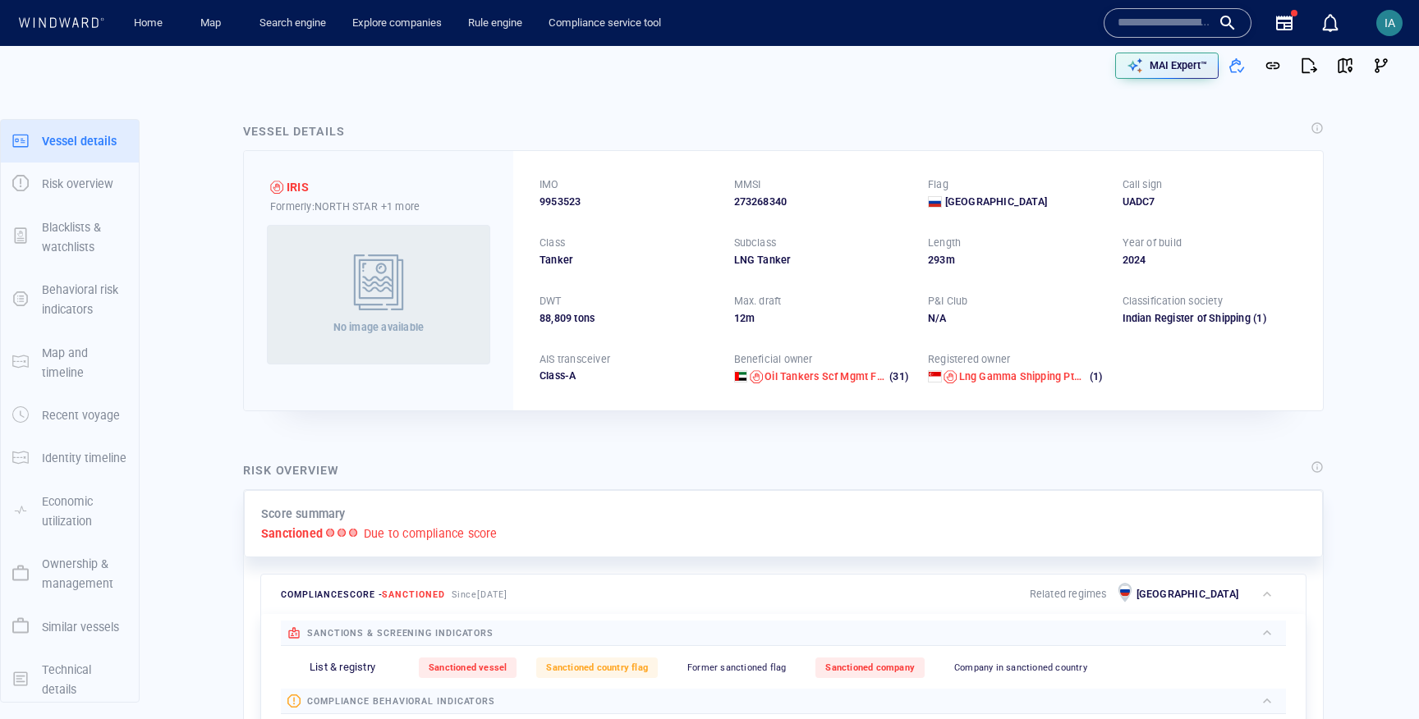
click at [1156, 28] on input "text" at bounding box center [1165, 23] width 94 height 25
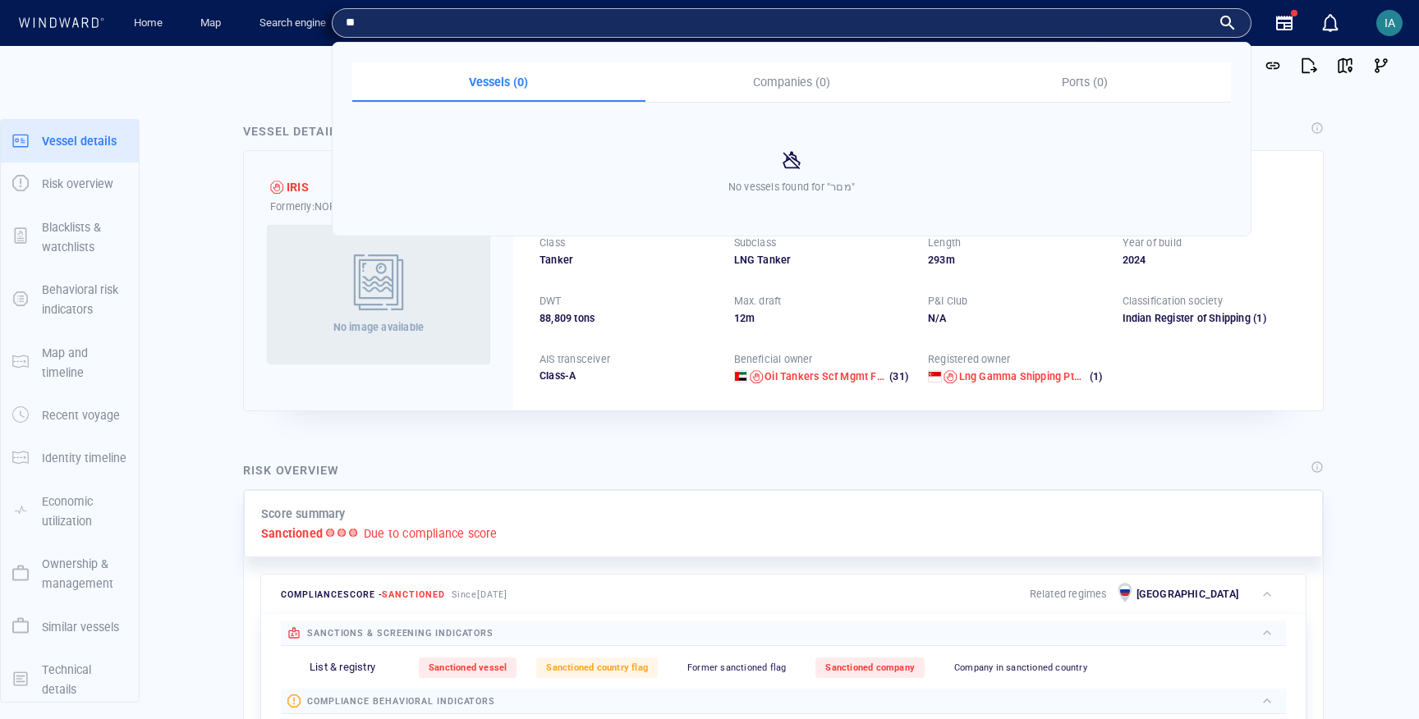
type input "*"
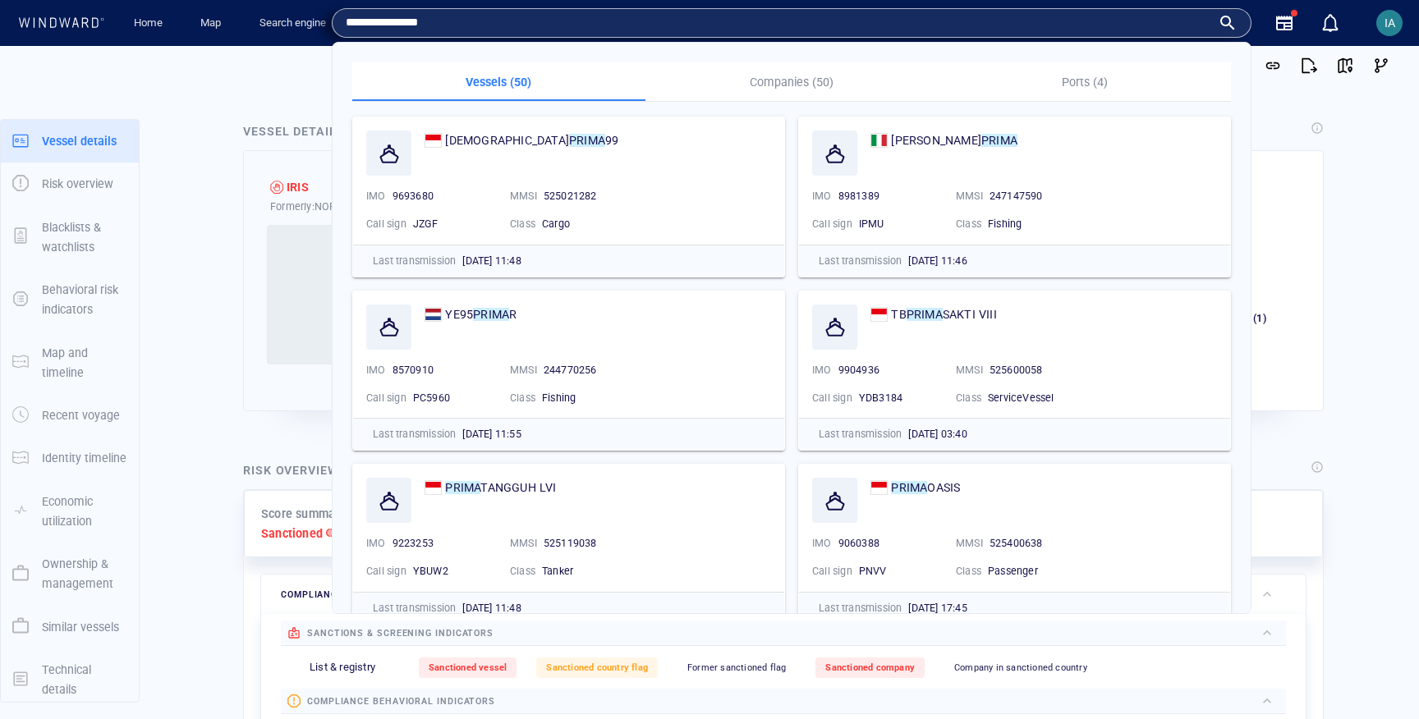
click at [396, 21] on input "**********" at bounding box center [778, 23] width 865 height 25
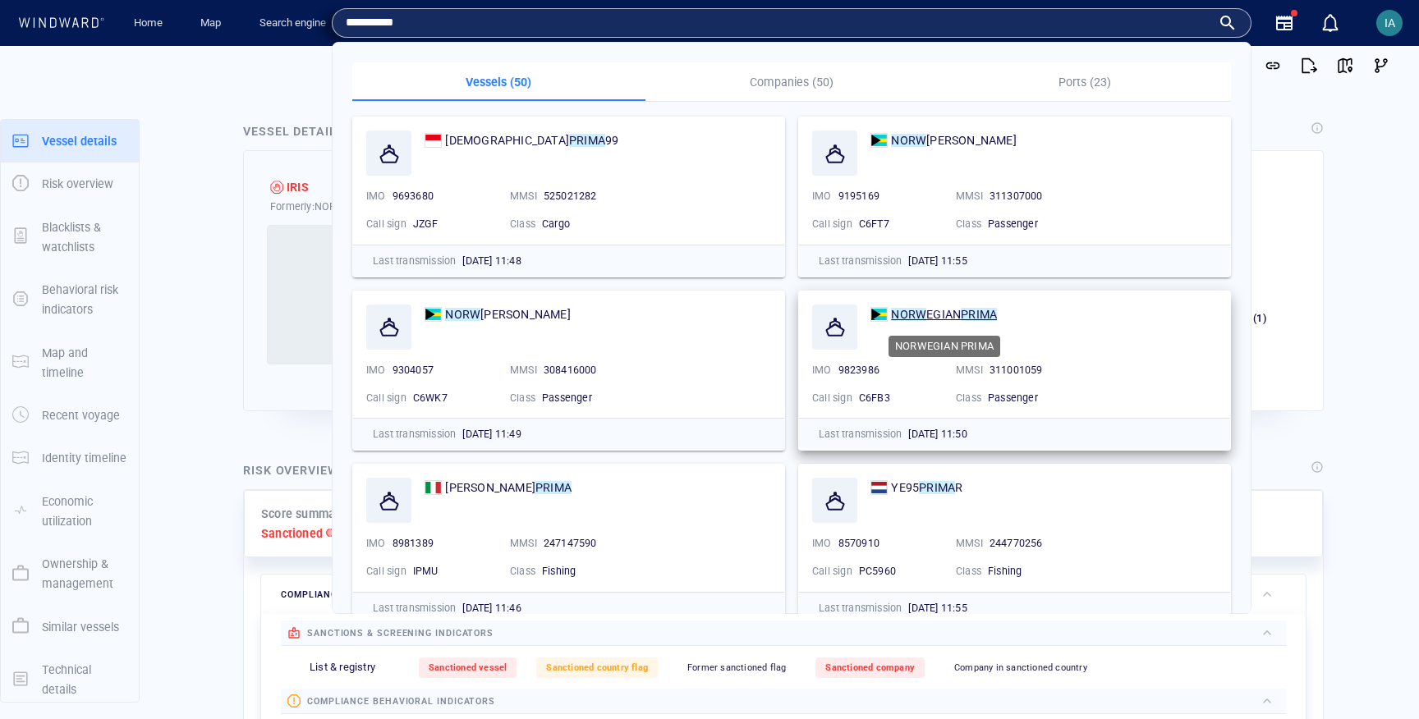
type input "**********"
click at [964, 309] on mark "PRIMA" at bounding box center [979, 314] width 36 height 13
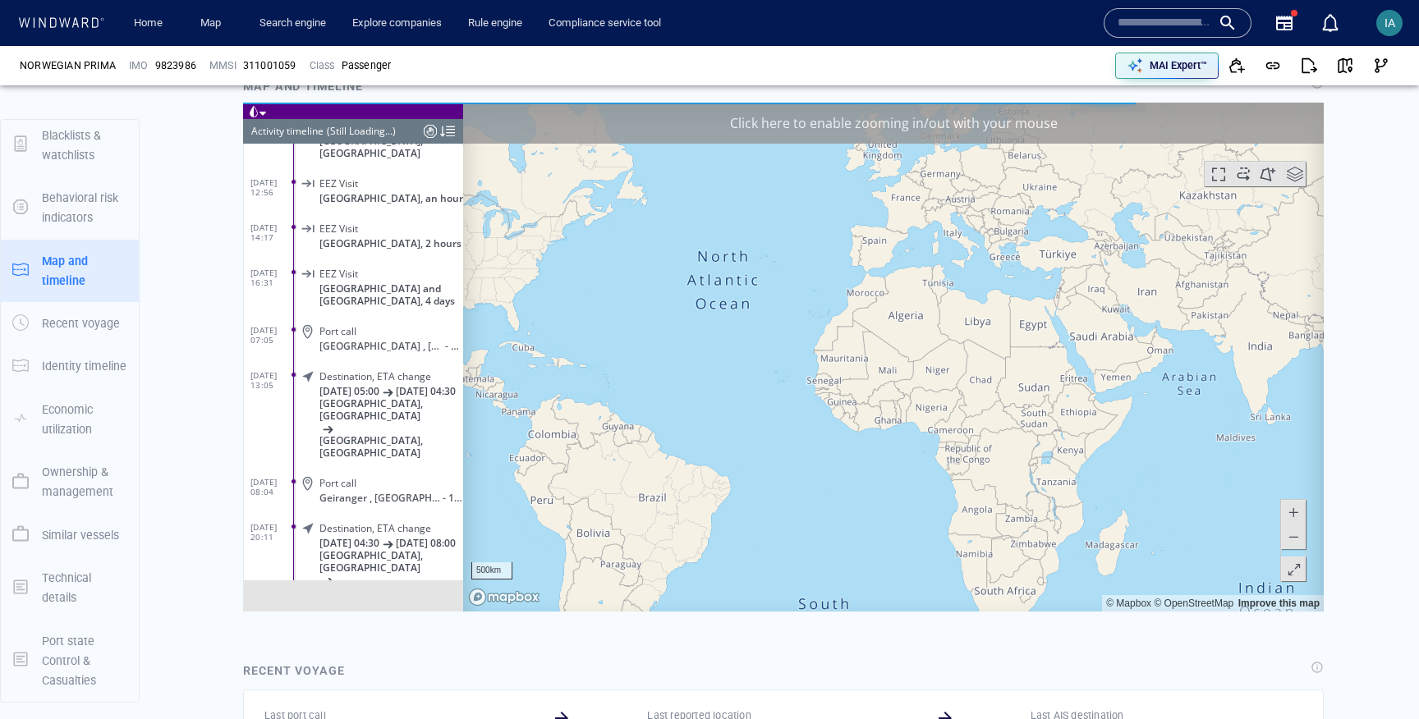
scroll to position [12282, 0]
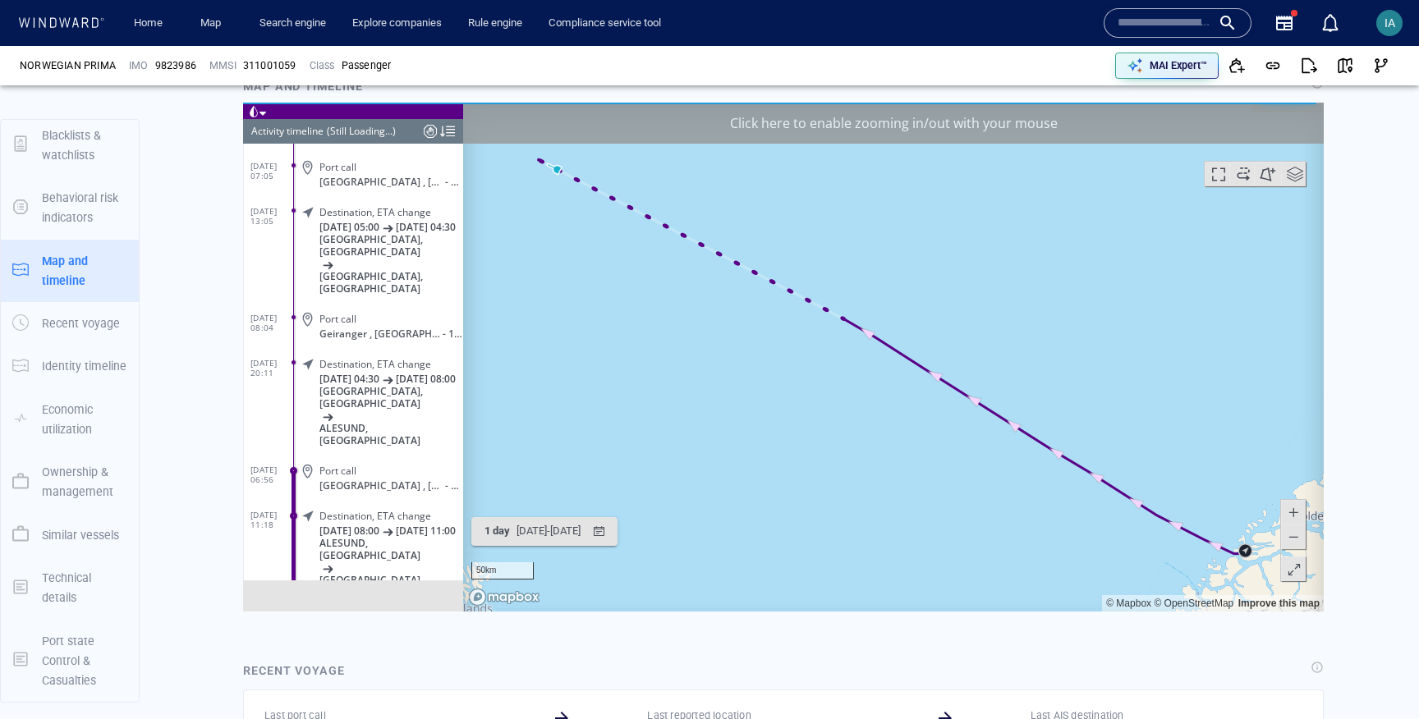
drag, startPoint x: 608, startPoint y: 312, endPoint x: 864, endPoint y: 312, distance: 255.4
click at [864, 313] on canvas "Map" at bounding box center [893, 356] width 861 height 509
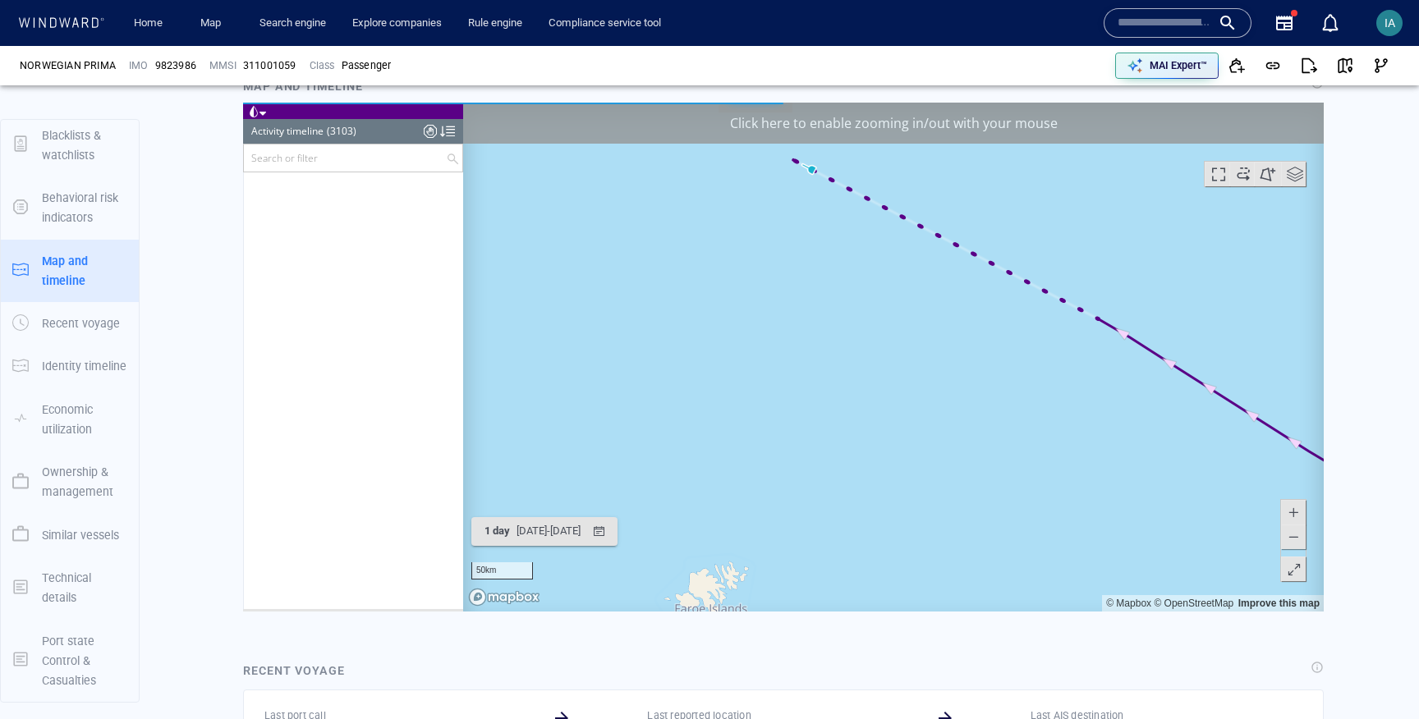
scroll to position [139697, 0]
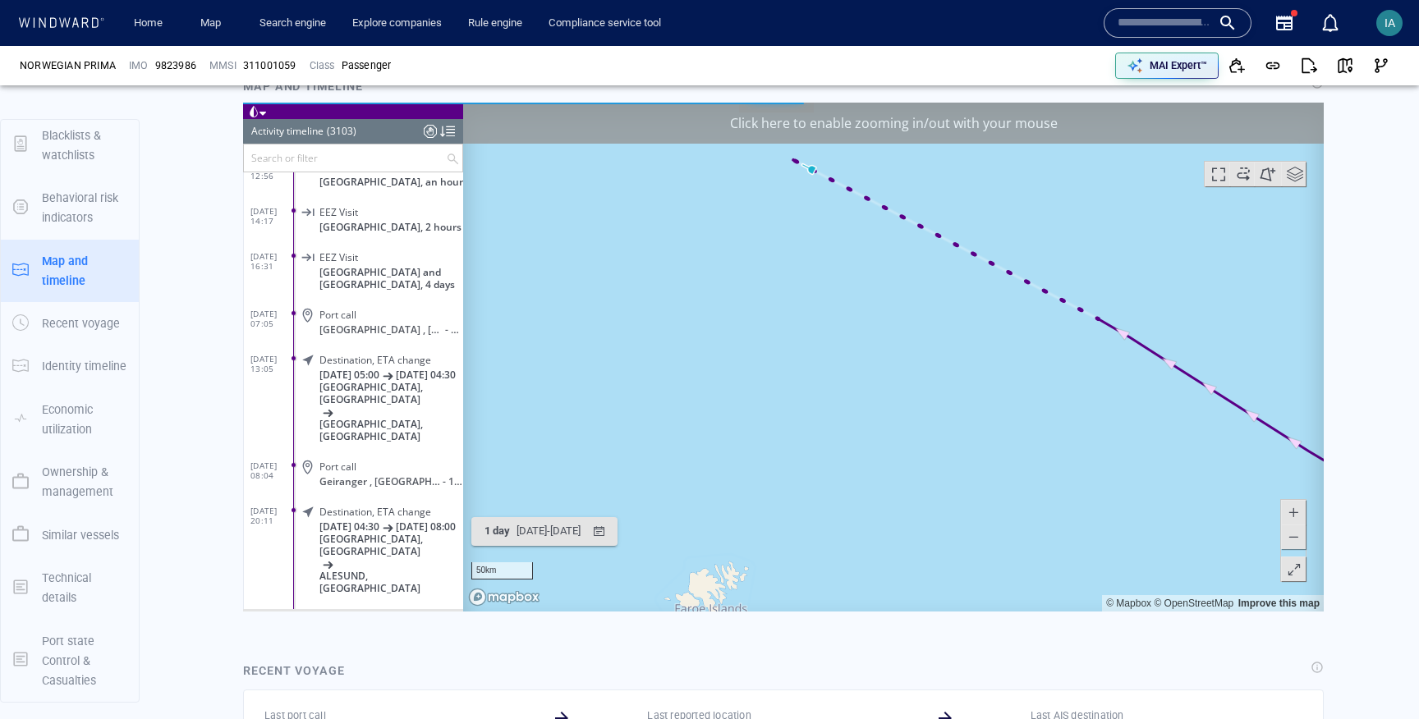
click at [1301, 540] on span at bounding box center [1293, 536] width 16 height 25
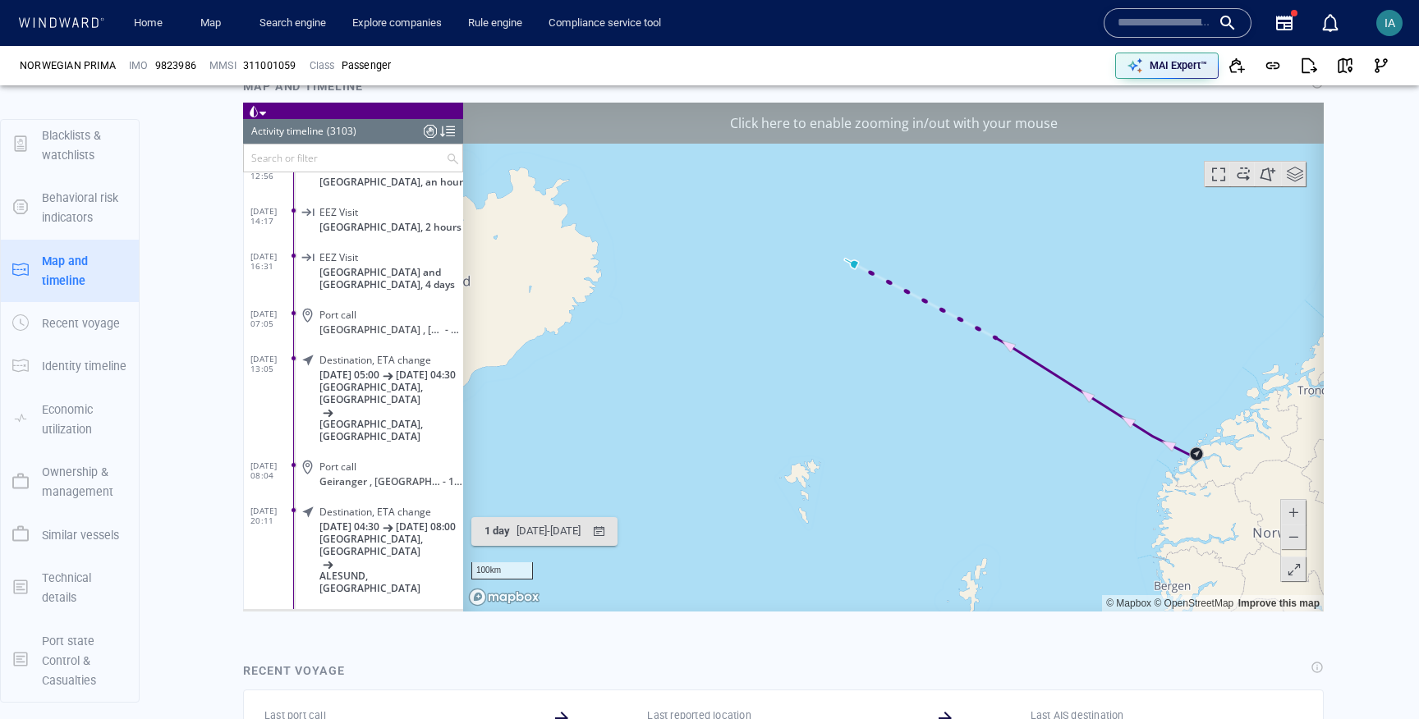
click at [1301, 540] on span at bounding box center [1293, 536] width 16 height 25
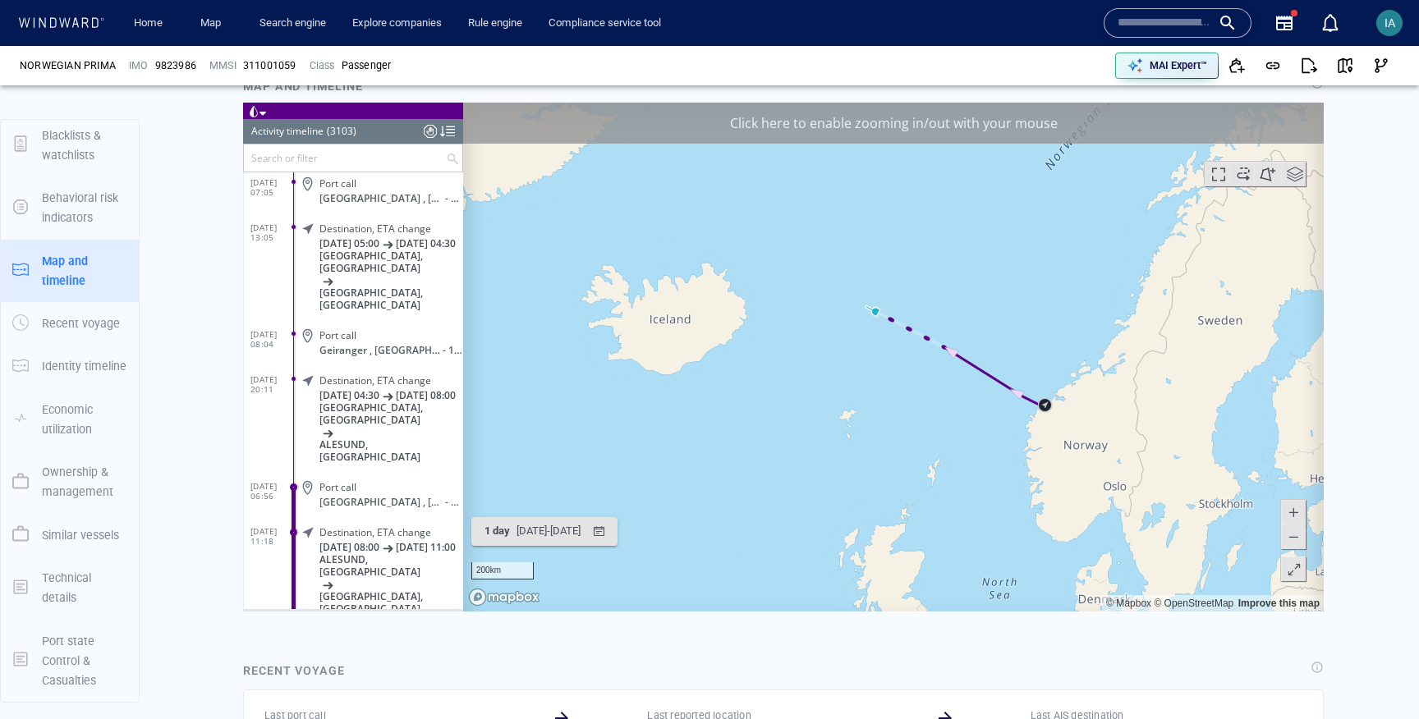
scroll to position [139861, 0]
